Goal: Information Seeking & Learning: Learn about a topic

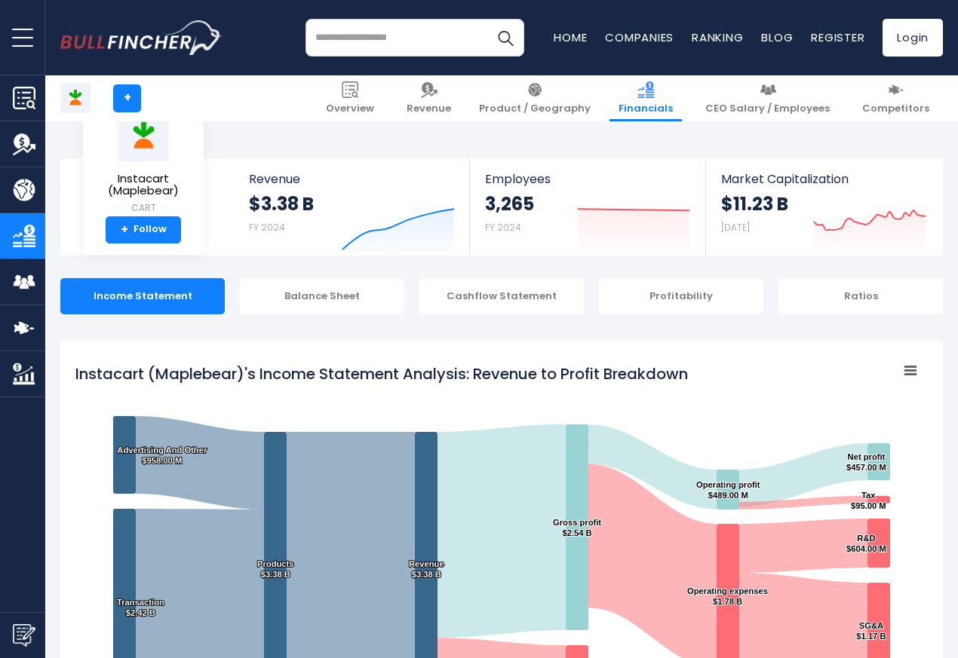
scroll to position [816, 0]
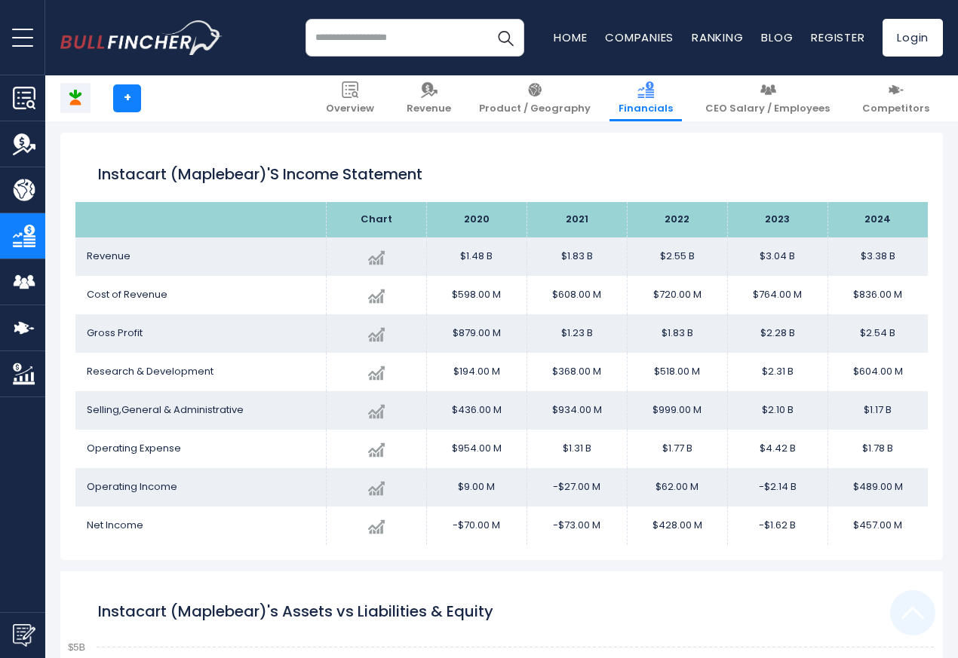
scroll to position [816, 0]
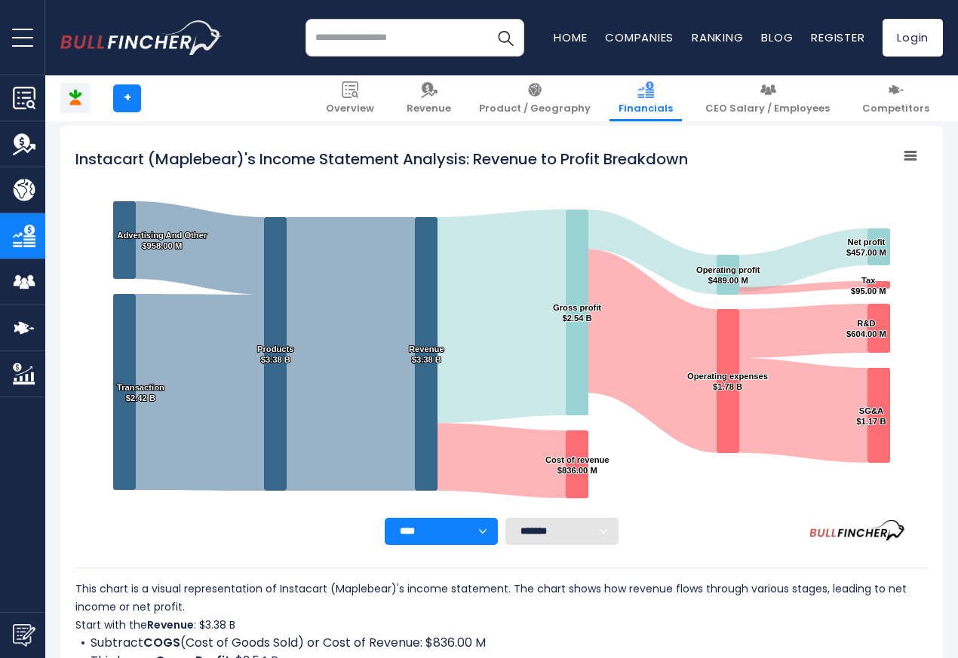
scroll to position [816, 0]
